Goal: Complete application form

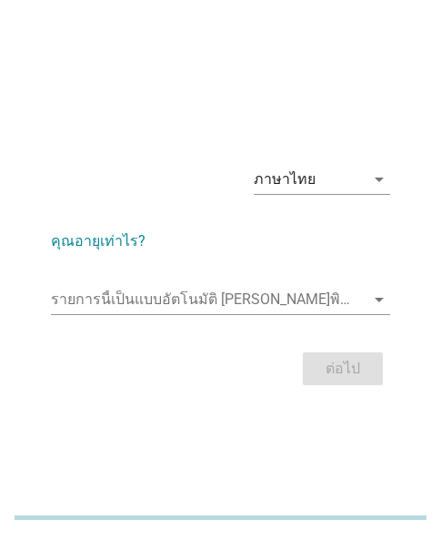
click at [143, 317] on div "รายการนี้เป็นแบบอัตโนมัติ [PERSON_NAME]พิมพ์ลงในรายการนี้ arrow_drop_down" at bounding box center [220, 308] width 339 height 47
click at [145, 319] on div "รายการนี้เป็นแบบอัตโนมัติ [PERSON_NAME]พิมพ์ลงในรายการนี้ arrow_drop_down" at bounding box center [220, 308] width 339 height 47
click at [147, 307] on input "รายการนี้เป็นแบบอัตโนมัติ คุณสามารถพิมพ์ลงในรายการนี้" at bounding box center [208, 299] width 314 height 29
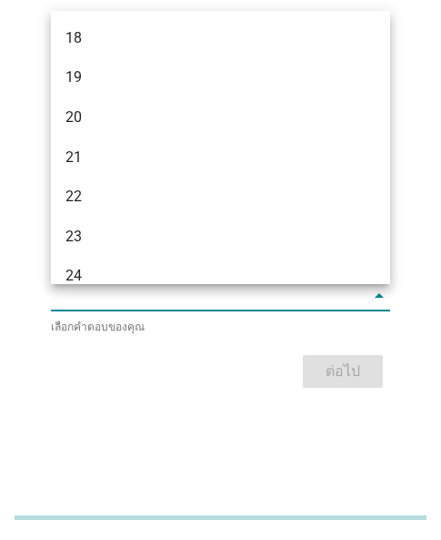
click at [136, 295] on input "รายการนี้เป็นแบบอัตโนมัติ คุณสามารถพิมพ์ลงในรายการนี้" at bounding box center [208, 295] width 314 height 29
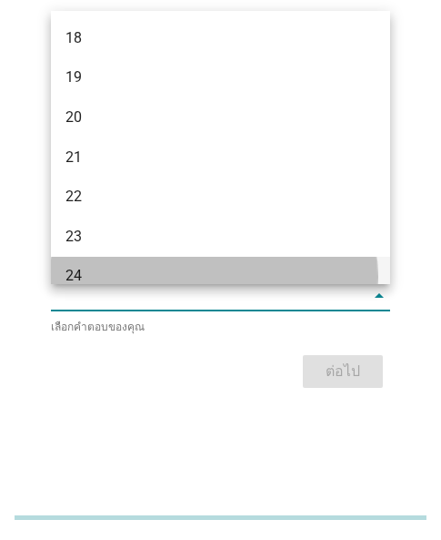
click at [86, 265] on div "24" at bounding box center [208, 276] width 285 height 22
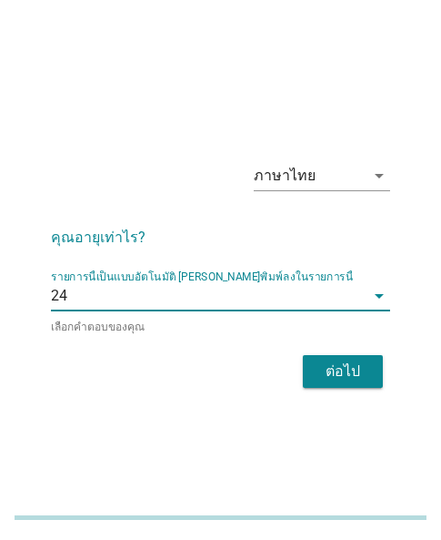
click at [333, 374] on div "ต่อไป" at bounding box center [343, 371] width 51 height 22
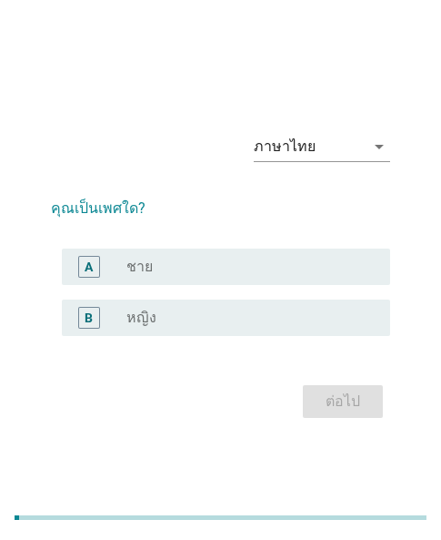
click at [99, 308] on div "B" at bounding box center [89, 318] width 22 height 22
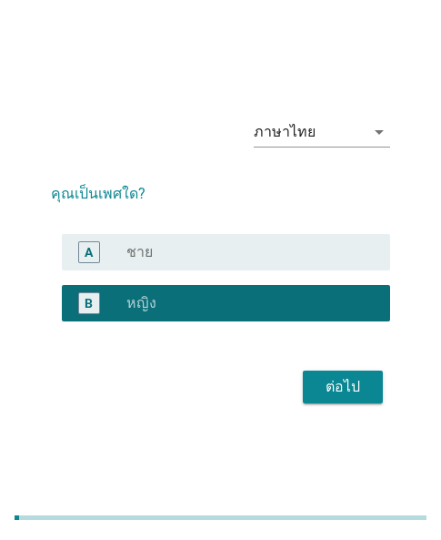
scroll to position [45, 0]
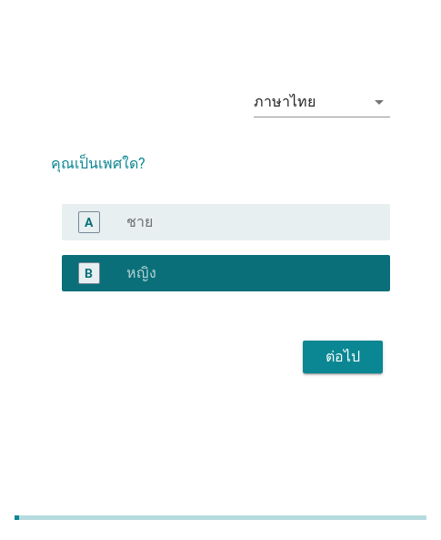
click at [321, 365] on div "ต่อไป" at bounding box center [343, 357] width 51 height 22
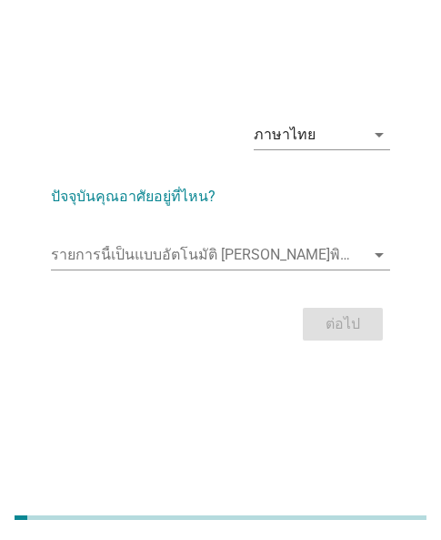
scroll to position [0, 0]
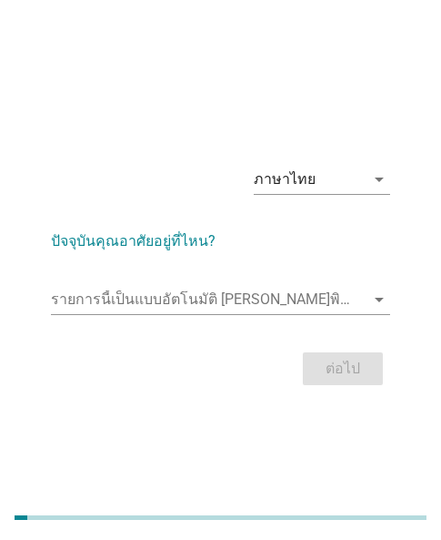
click at [25, 49] on div "ภาษาไทย arrow_drop_down ปัจจุบันคุณอาศัยอยู่ที่ไหน? รายการนี้เป็นแบบอัตโนมัติ […" at bounding box center [220, 270] width 441 height 540
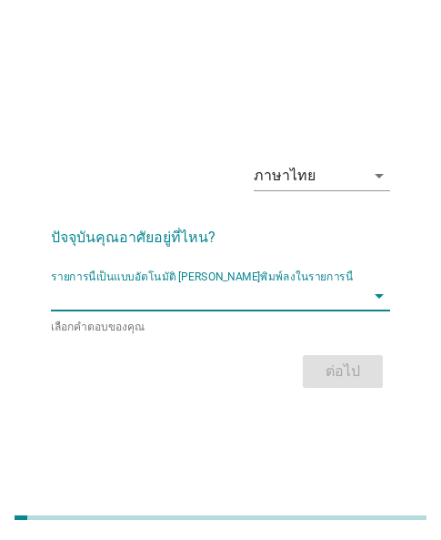
click at [225, 310] on div "รายการนี้เป็นแบบอัตโนมัติ [PERSON_NAME]พิมพ์ลงในรายการนี้ arrow_drop_down" at bounding box center [220, 295] width 339 height 29
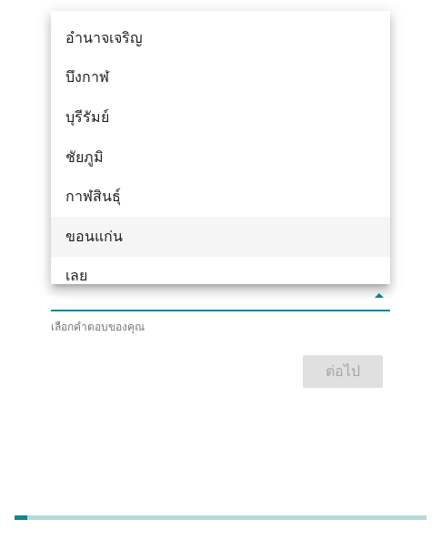
click at [91, 243] on div "ขอนแก่น" at bounding box center [208, 237] width 285 height 22
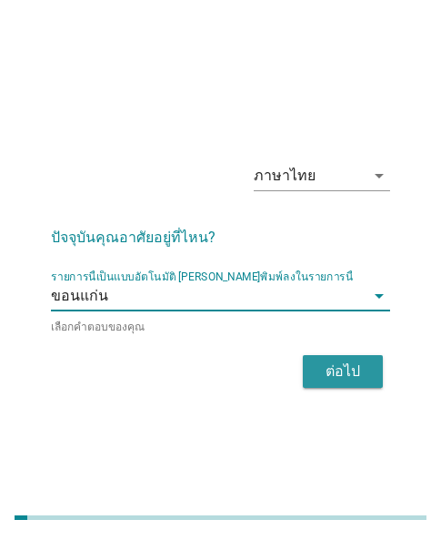
drag, startPoint x: 354, startPoint y: 360, endPoint x: 316, endPoint y: 339, distance: 43.6
click at [351, 360] on div "ต่อไป" at bounding box center [343, 371] width 51 height 22
